Goal: Task Accomplishment & Management: Complete application form

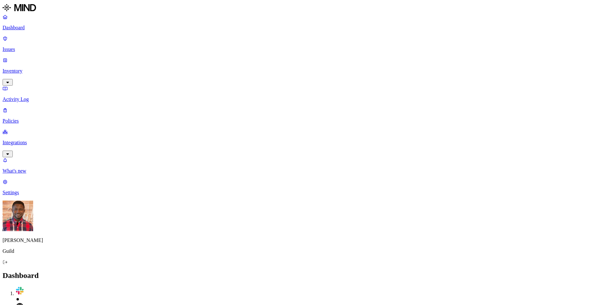
click at [43, 118] on p "Policies" at bounding box center [306, 121] width 607 height 6
click at [38, 286] on button "Create Policy" at bounding box center [20, 289] width 35 height 7
click at [59, 296] on input "Policy name" at bounding box center [31, 299] width 56 height 7
type input "Monitor"
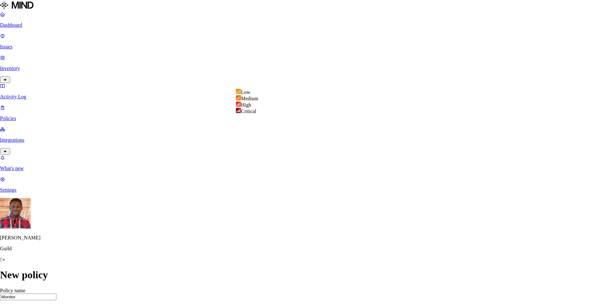
select select "4"
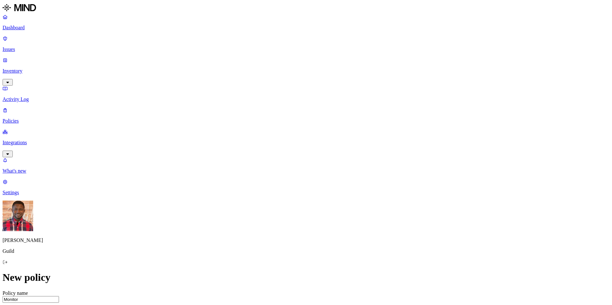
type textarea "Set to monitor offboarded user activity"
click at [270, 164] on label "Data type" at bounding box center [266, 162] width 10 height 11
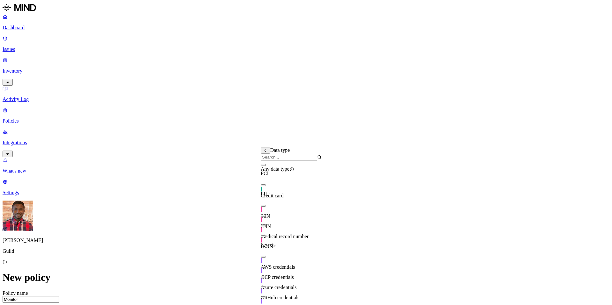
click at [266, 166] on button "button" at bounding box center [263, 165] width 5 height 2
click at [266, 167] on button "button" at bounding box center [263, 164] width 5 height 7
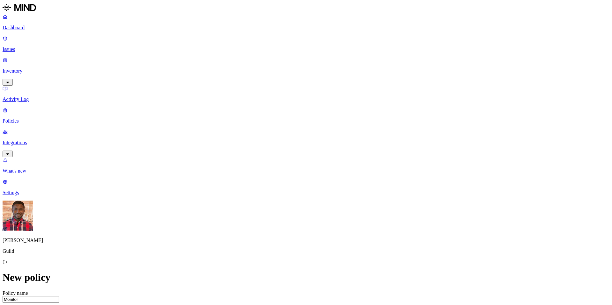
click at [270, 173] on label "File type" at bounding box center [265, 173] width 9 height 11
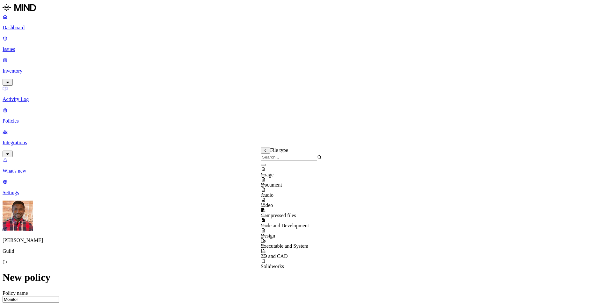
click at [267, 154] on div "File type" at bounding box center [291, 150] width 61 height 7
click at [266, 153] on icon at bounding box center [265, 151] width 4 height 4
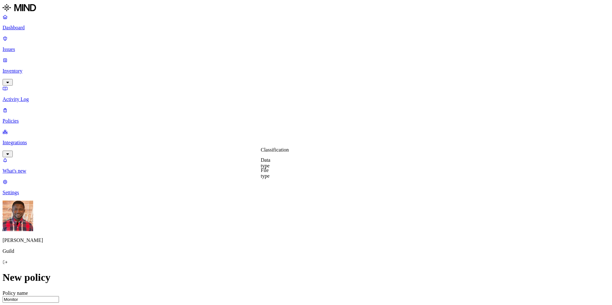
click at [270, 163] on label "Data type" at bounding box center [266, 162] width 10 height 11
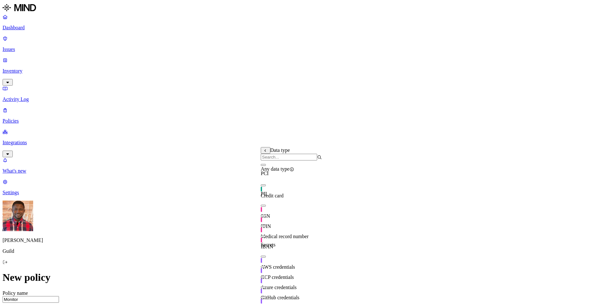
click at [266, 166] on button "button" at bounding box center [263, 165] width 5 height 2
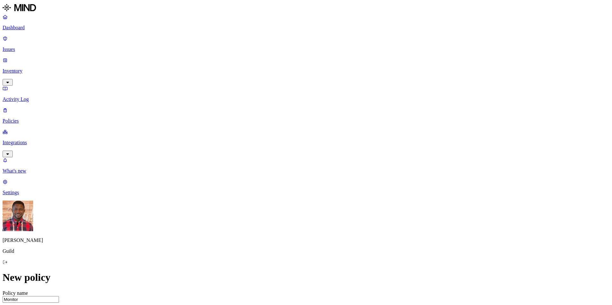
click at [291, 184] on label "Web Category" at bounding box center [281, 181] width 19 height 11
drag, startPoint x: 280, startPoint y: 233, endPoint x: 281, endPoint y: 228, distance: 4.9
click at [277, 226] on button "button" at bounding box center [274, 225] width 5 height 2
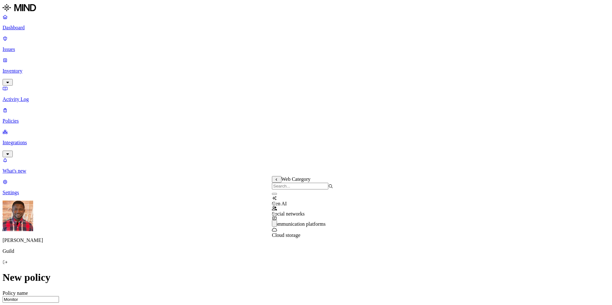
click at [277, 215] on button "button" at bounding box center [274, 214] width 5 height 2
click at [277, 205] on button "button" at bounding box center [274, 204] width 5 height 2
click at [280, 203] on div "Gen AI" at bounding box center [302, 198] width 61 height 17
click at [278, 183] on button at bounding box center [277, 179] width 10 height 7
click at [284, 191] on label "Web Domain" at bounding box center [280, 191] width 17 height 11
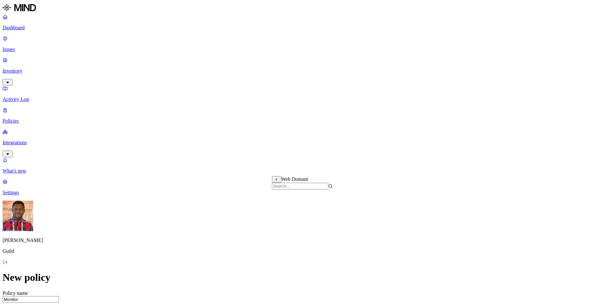
scroll to position [265, 0]
drag, startPoint x: 278, startPoint y: 234, endPoint x: 282, endPoint y: 202, distance: 31.8
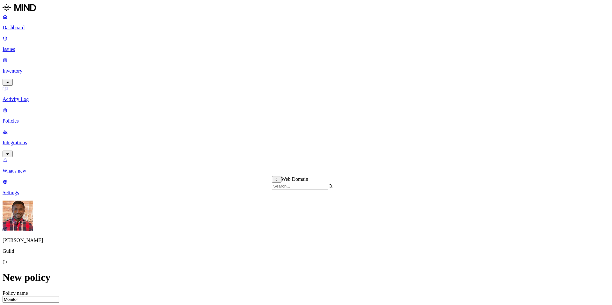
scroll to position [265, 0]
drag, startPoint x: 278, startPoint y: 253, endPoint x: 280, endPoint y: 258, distance: 5.7
drag, startPoint x: 280, startPoint y: 263, endPoint x: 292, endPoint y: 259, distance: 12.0
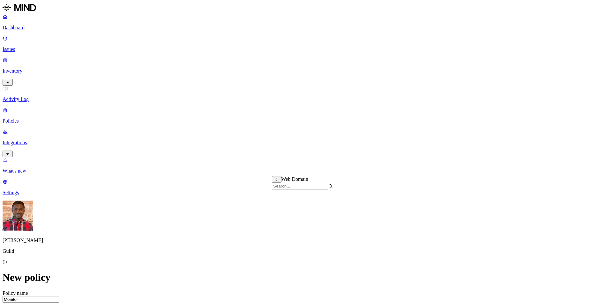
scroll to position [206, 0]
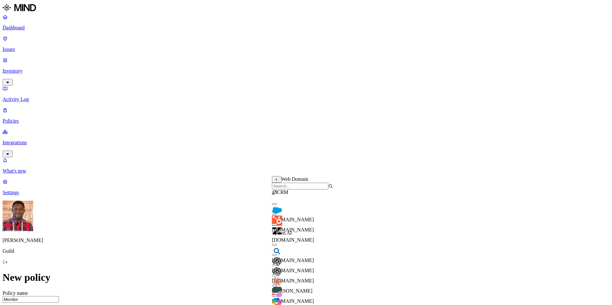
scroll to position [0, 0]
click at [280, 213] on div "salesforce.com" at bounding box center [302, 211] width 61 height 23
click at [277, 226] on button "button" at bounding box center [274, 225] width 5 height 2
click at [277, 215] on button "button" at bounding box center [274, 214] width 5 height 2
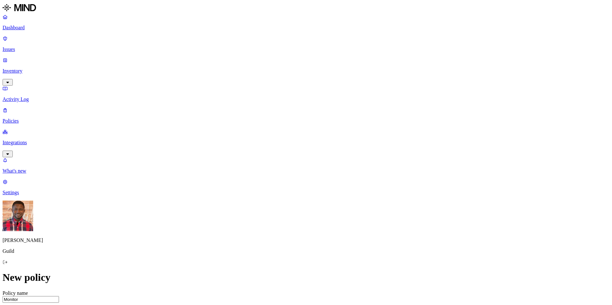
scroll to position [133, 0]
click at [432, 185] on label "OR" at bounding box center [428, 182] width 7 height 5
click at [443, 218] on label "Account type" at bounding box center [433, 212] width 17 height 11
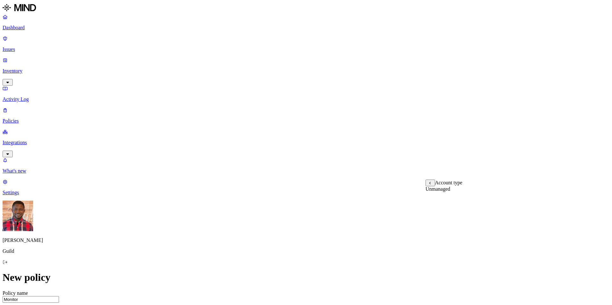
click at [430, 185] on icon at bounding box center [430, 184] width 4 height 4
click at [432, 185] on label "OR" at bounding box center [428, 182] width 7 height 5
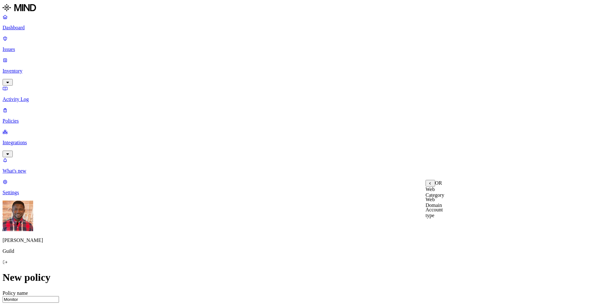
click at [444, 192] on label "Web Category" at bounding box center [434, 192] width 19 height 11
click at [434, 236] on div "Cloud storage" at bounding box center [455, 232] width 61 height 17
click at [430, 219] on button "button" at bounding box center [427, 218] width 5 height 2
click at [430, 209] on button "button" at bounding box center [427, 208] width 5 height 2
click at [430, 199] on button "button" at bounding box center [427, 198] width 5 height 2
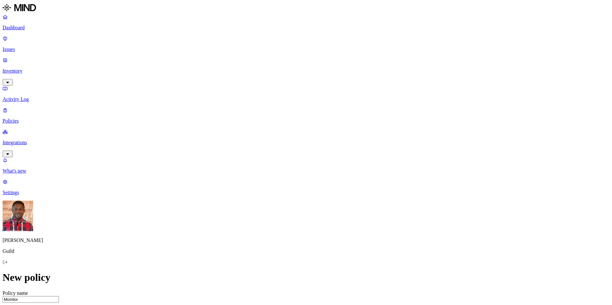
click at [428, 194] on label "OR" at bounding box center [424, 191] width 7 height 5
click at [438, 226] on label "Account type" at bounding box center [429, 221] width 17 height 11
click at [436, 201] on label "Unmanaged" at bounding box center [433, 198] width 25 height 5
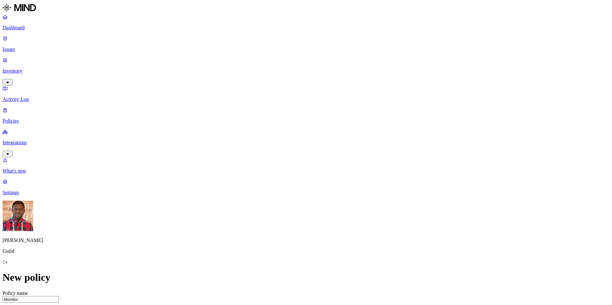
click at [279, 240] on label "Users" at bounding box center [272, 237] width 11 height 5
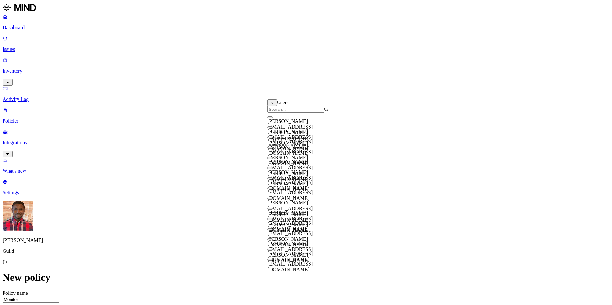
click at [293, 113] on input "search" at bounding box center [295, 109] width 56 height 7
paste input "Elsita Sanya"
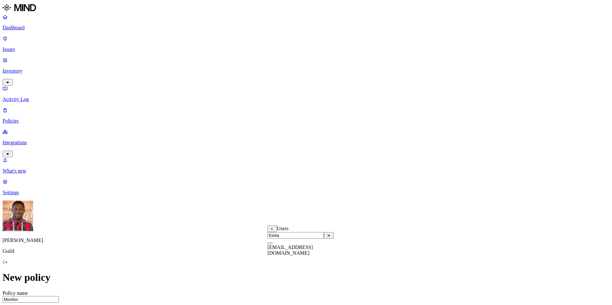
type input "Elsita"
drag, startPoint x: 275, startPoint y: 251, endPoint x: 291, endPoint y: 251, distance: 15.6
click at [272, 244] on button "button" at bounding box center [269, 243] width 5 height 2
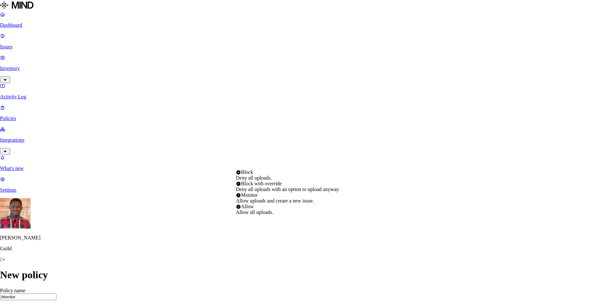
select select "3"
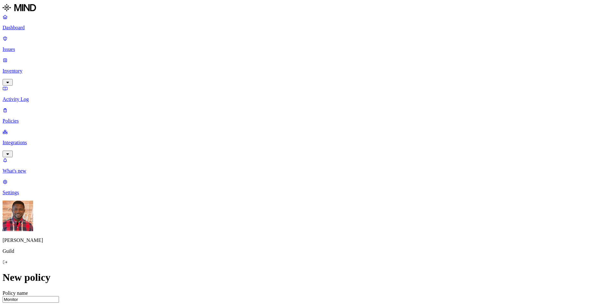
scroll to position [322, 0]
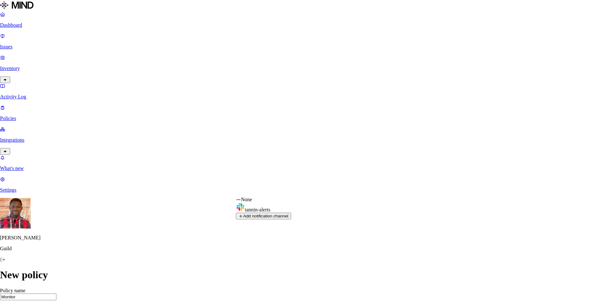
select select "0191410f-4674-75ac-a0a9-d3d3c00842cf"
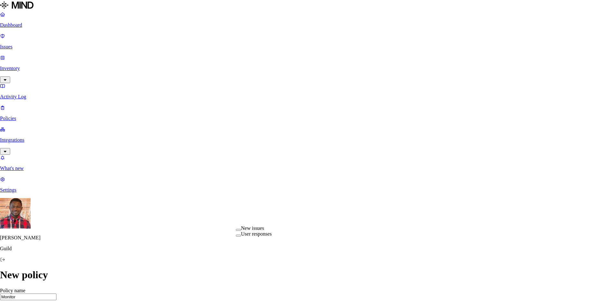
click at [241, 231] on button "button" at bounding box center [238, 230] width 5 height 2
click at [241, 238] on button "button" at bounding box center [238, 237] width 5 height 2
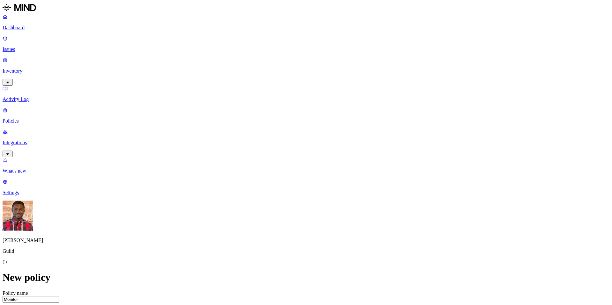
scroll to position [293, 0]
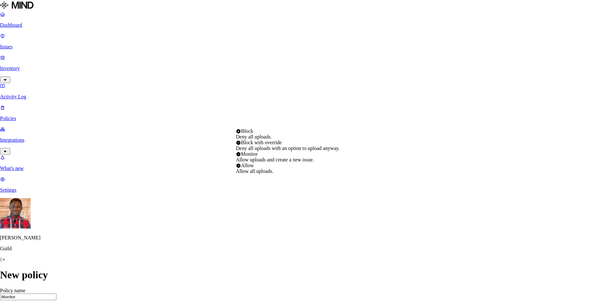
select select "2"
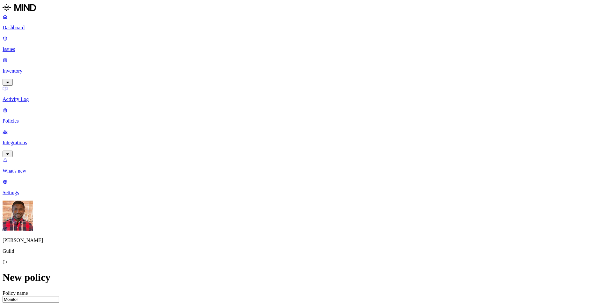
scroll to position [350, 0]
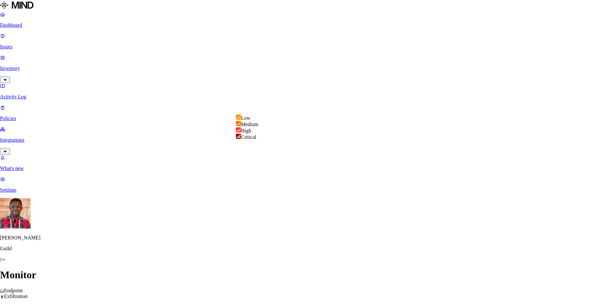
select select "3"
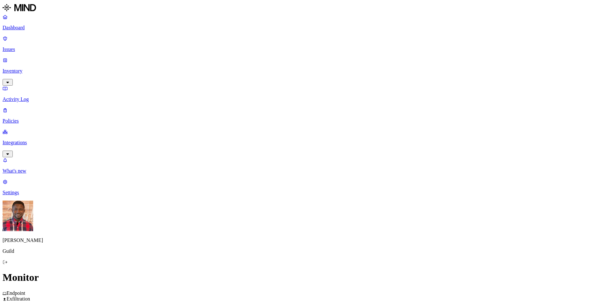
type input "Monitor - Offboarding Employee"
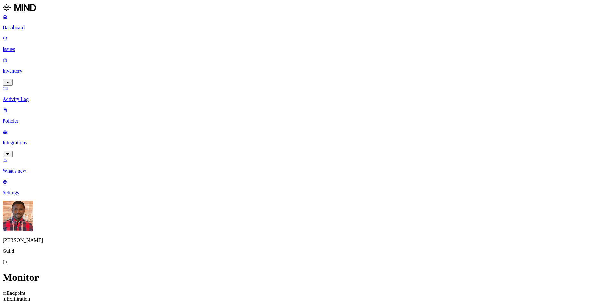
scroll to position [283, 0]
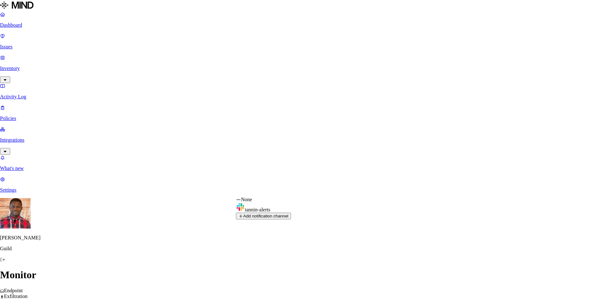
select select "0191410f-4674-75ac-a0a9-d3d3c00842cf"
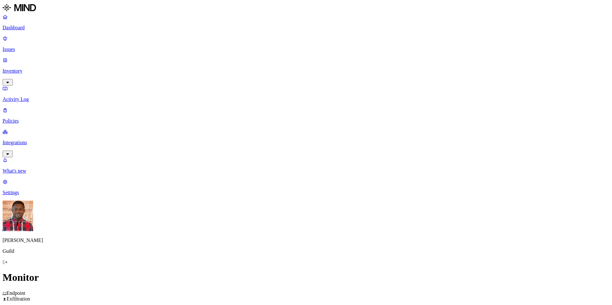
scroll to position [312, 0]
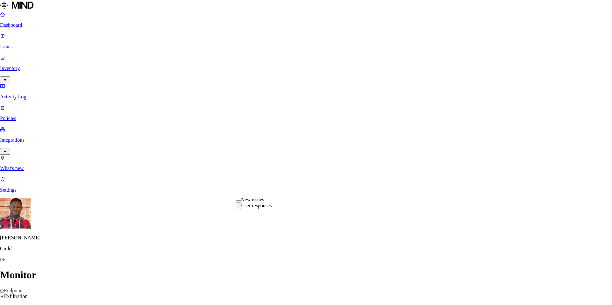
click at [244, 209] on div "User responses" at bounding box center [254, 206] width 36 height 7
click at [241, 202] on button "button" at bounding box center [238, 201] width 5 height 2
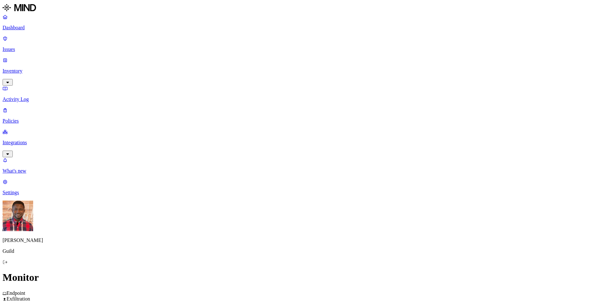
click at [35, 118] on p "Policies" at bounding box center [306, 121] width 607 height 6
